Goal: Transaction & Acquisition: Subscribe to service/newsletter

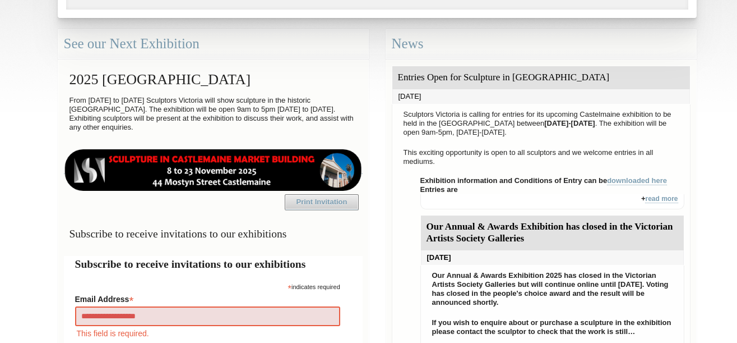
type input "**********"
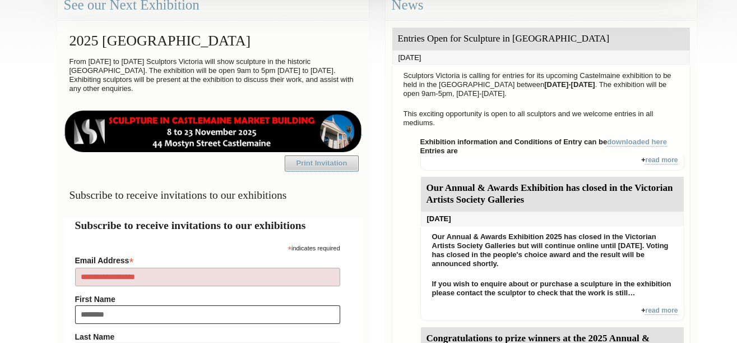
type input "********"
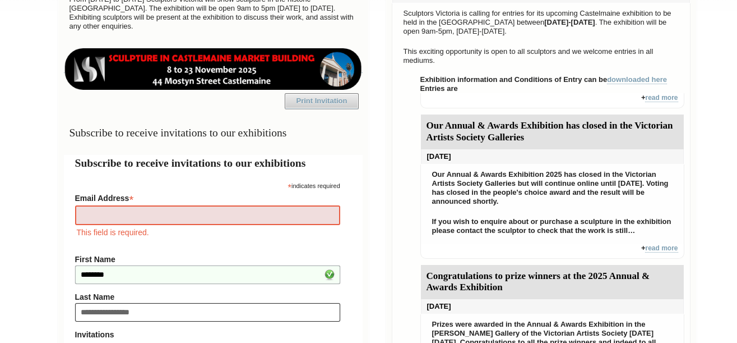
type input "**********"
